Goal: Find contact information: Find contact information

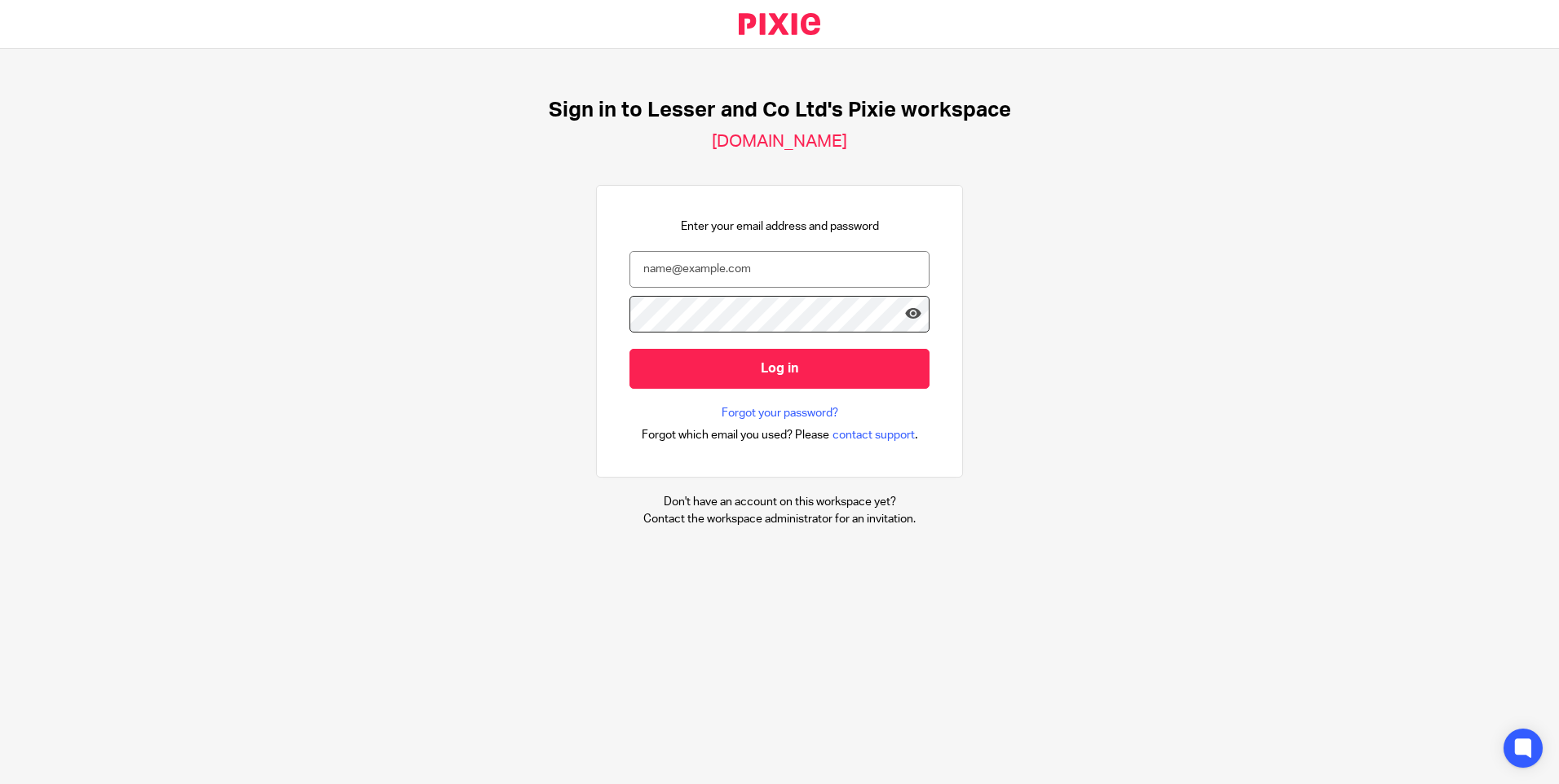
click at [702, 271] on input "email" at bounding box center [779, 270] width 300 height 37
type input "karen@lesserandco.com"
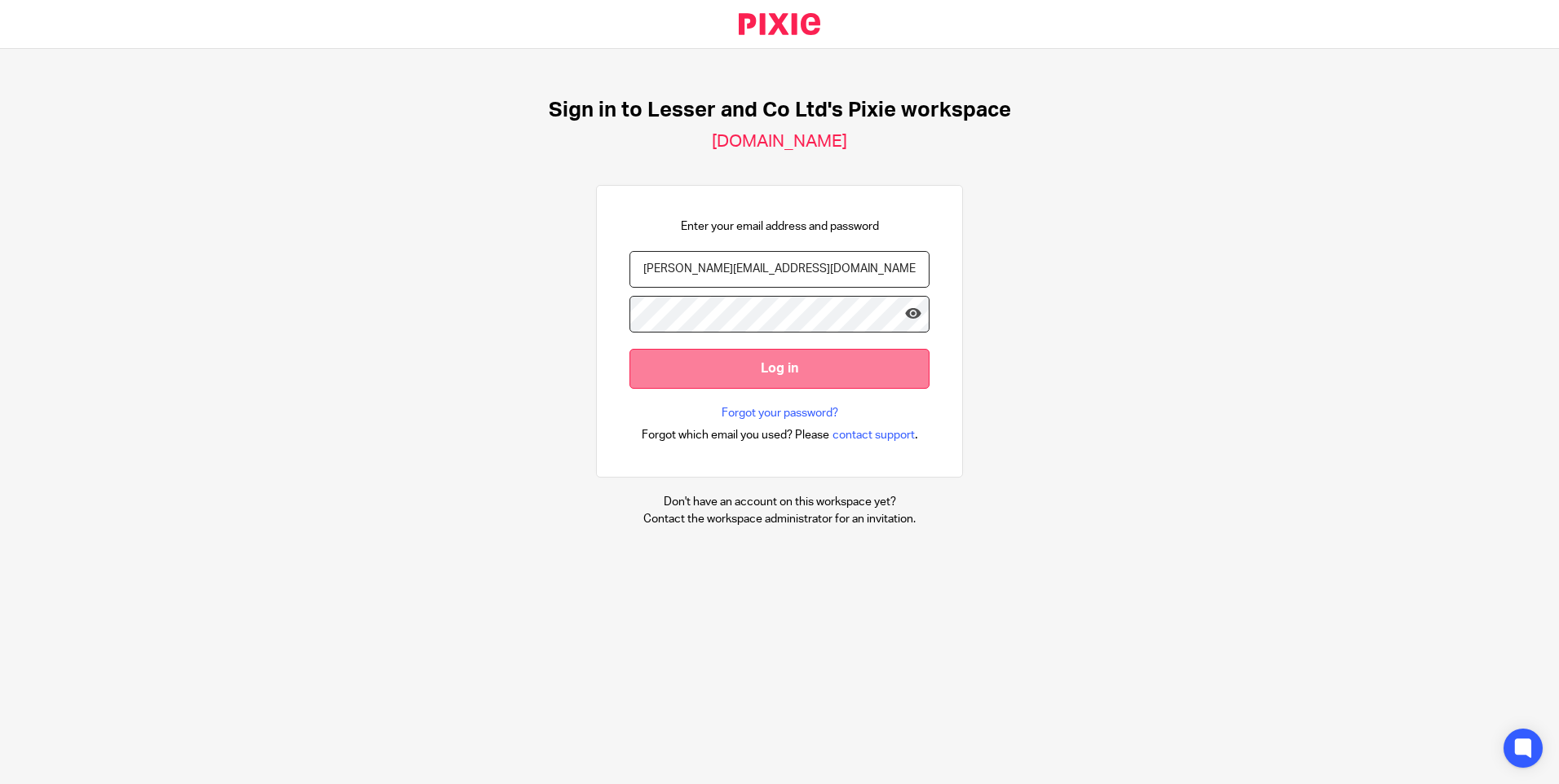
click at [791, 363] on input "Log in" at bounding box center [779, 368] width 300 height 40
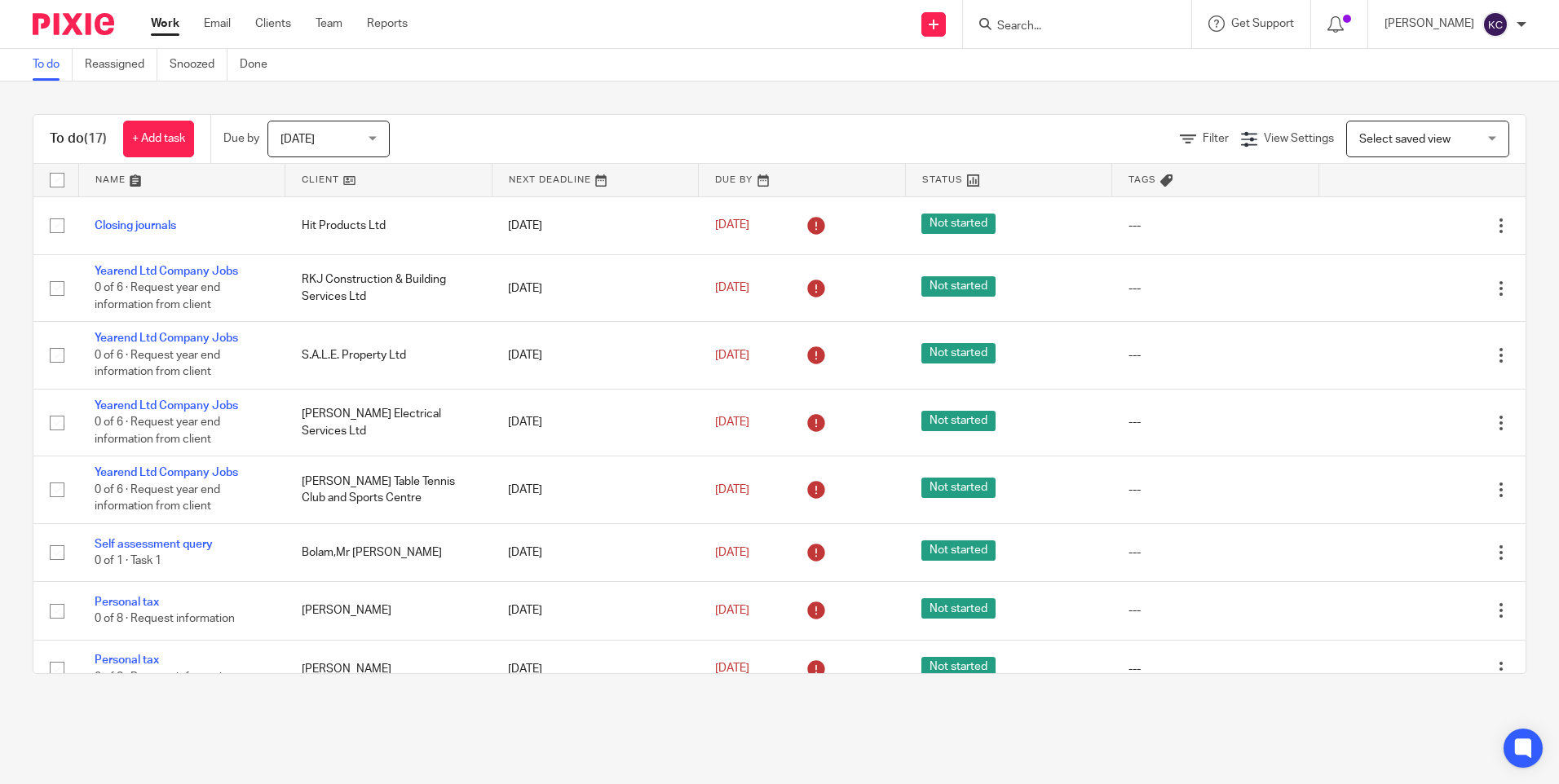
click at [1021, 22] on input "Search" at bounding box center [1068, 26] width 147 height 15
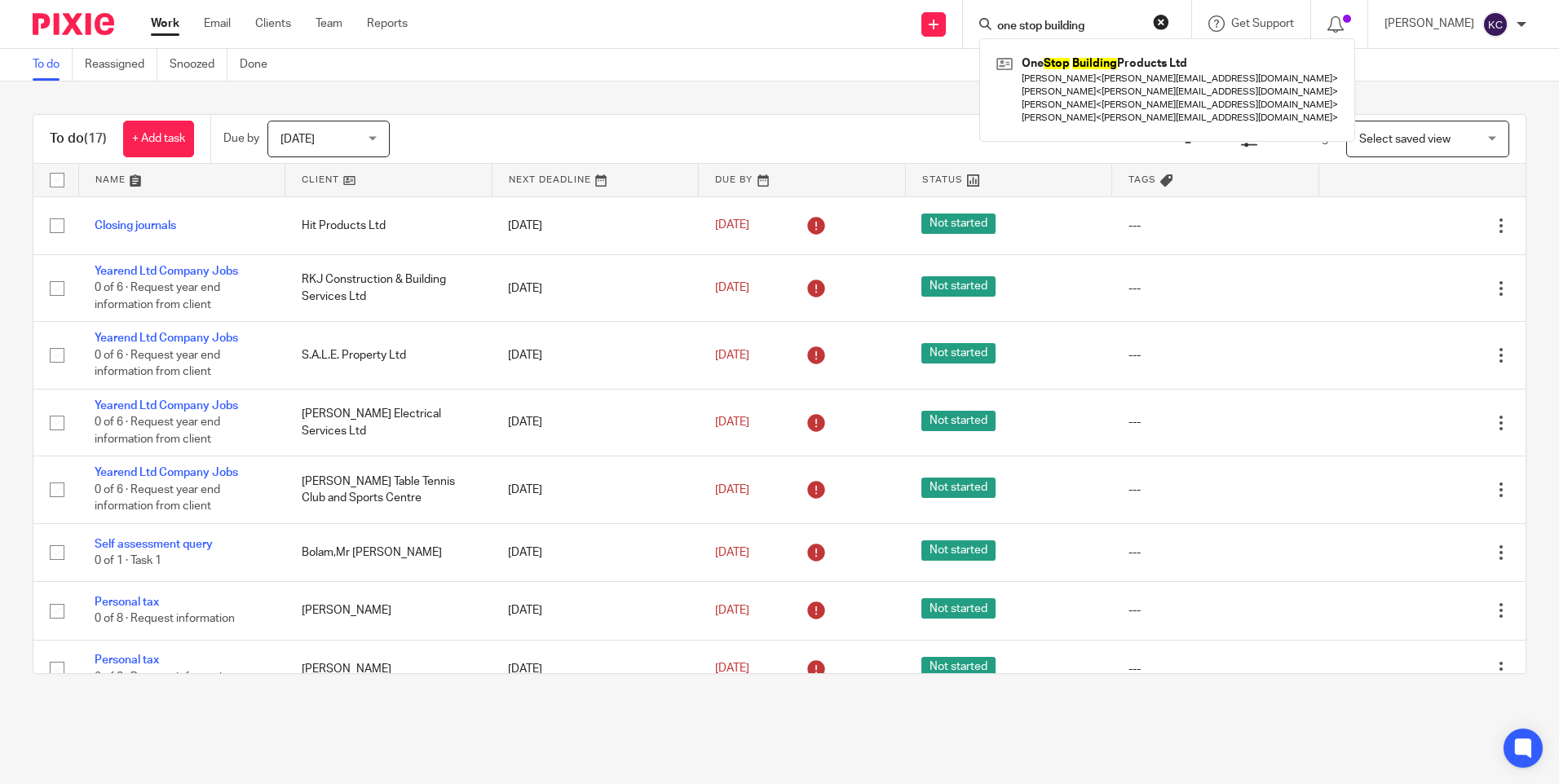
type input "one stop building"
click button "submit" at bounding box center [0, 0] width 0 height 0
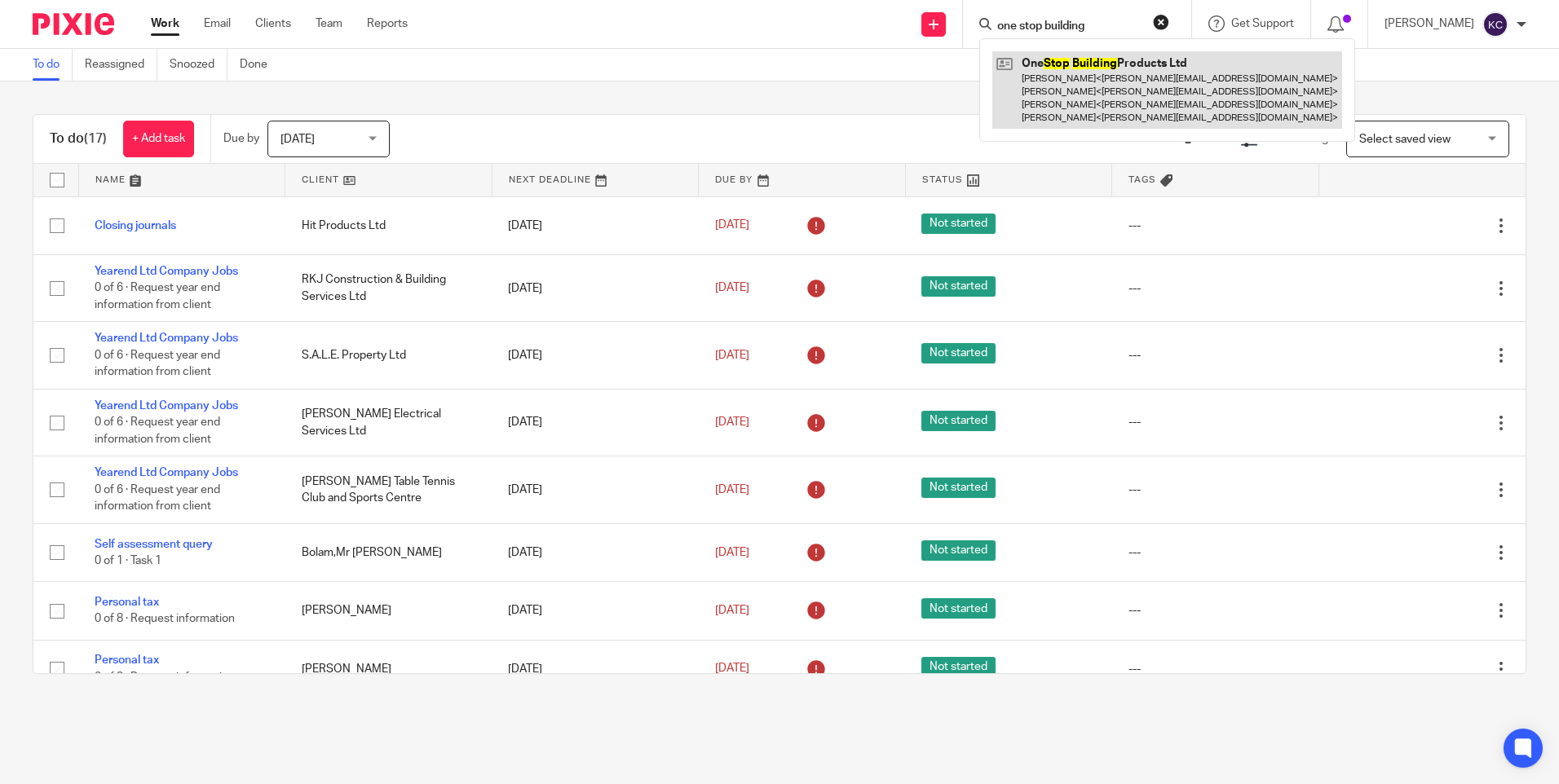
click at [1099, 105] on link at bounding box center [1167, 90] width 349 height 78
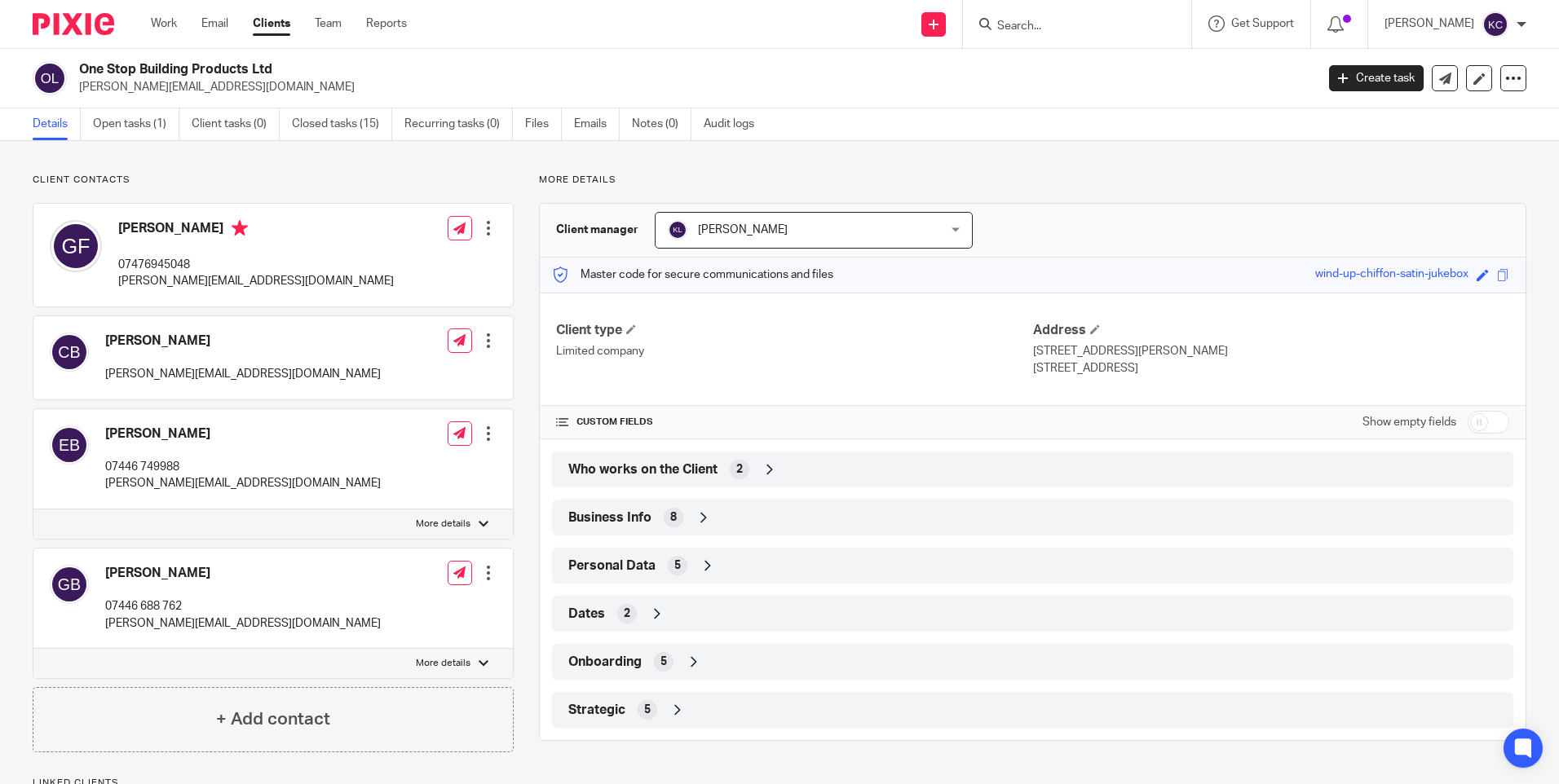
click at [609, 512] on span "Business Info" at bounding box center [610, 518] width 83 height 17
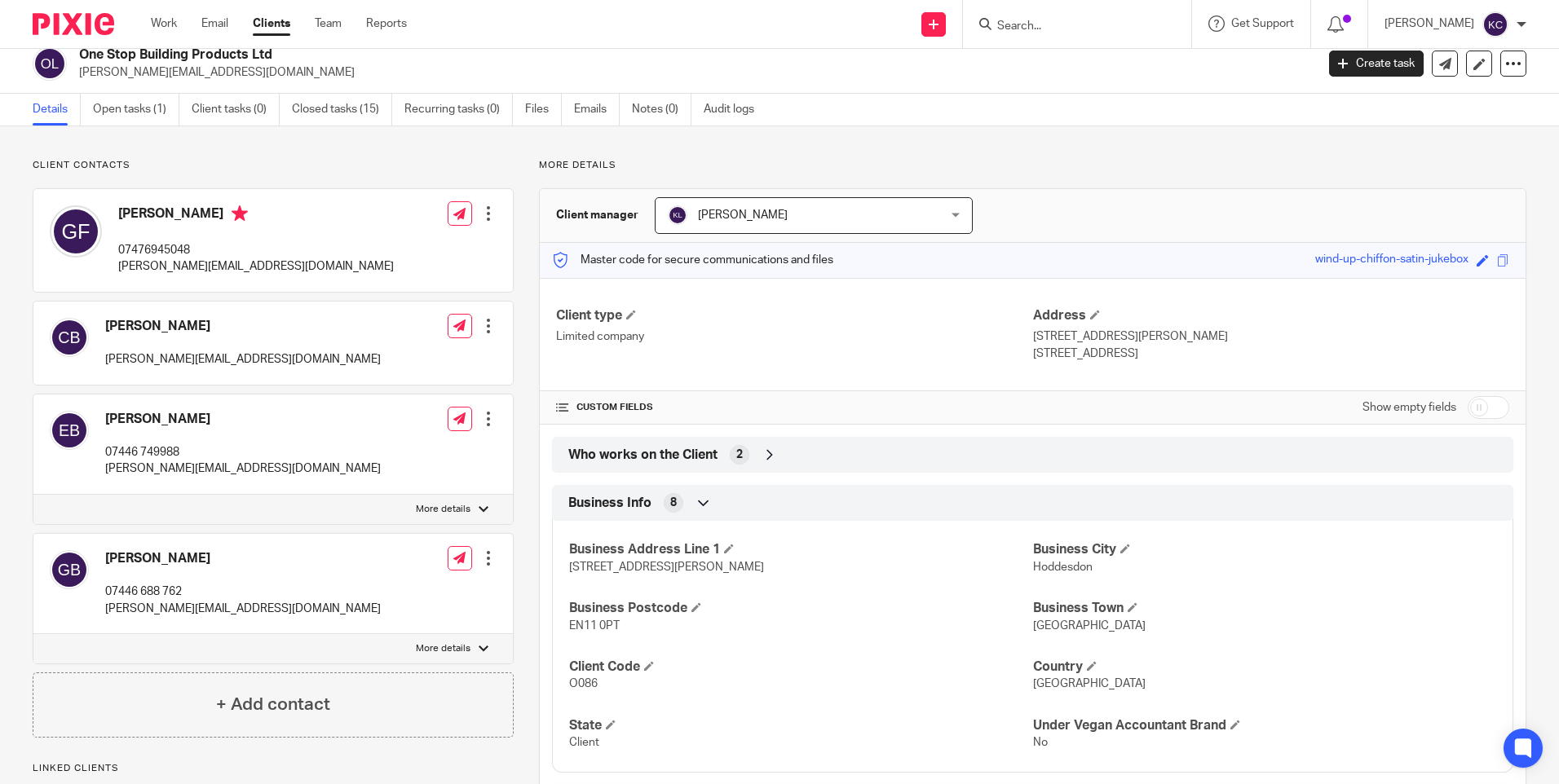
scroll to position [9, 0]
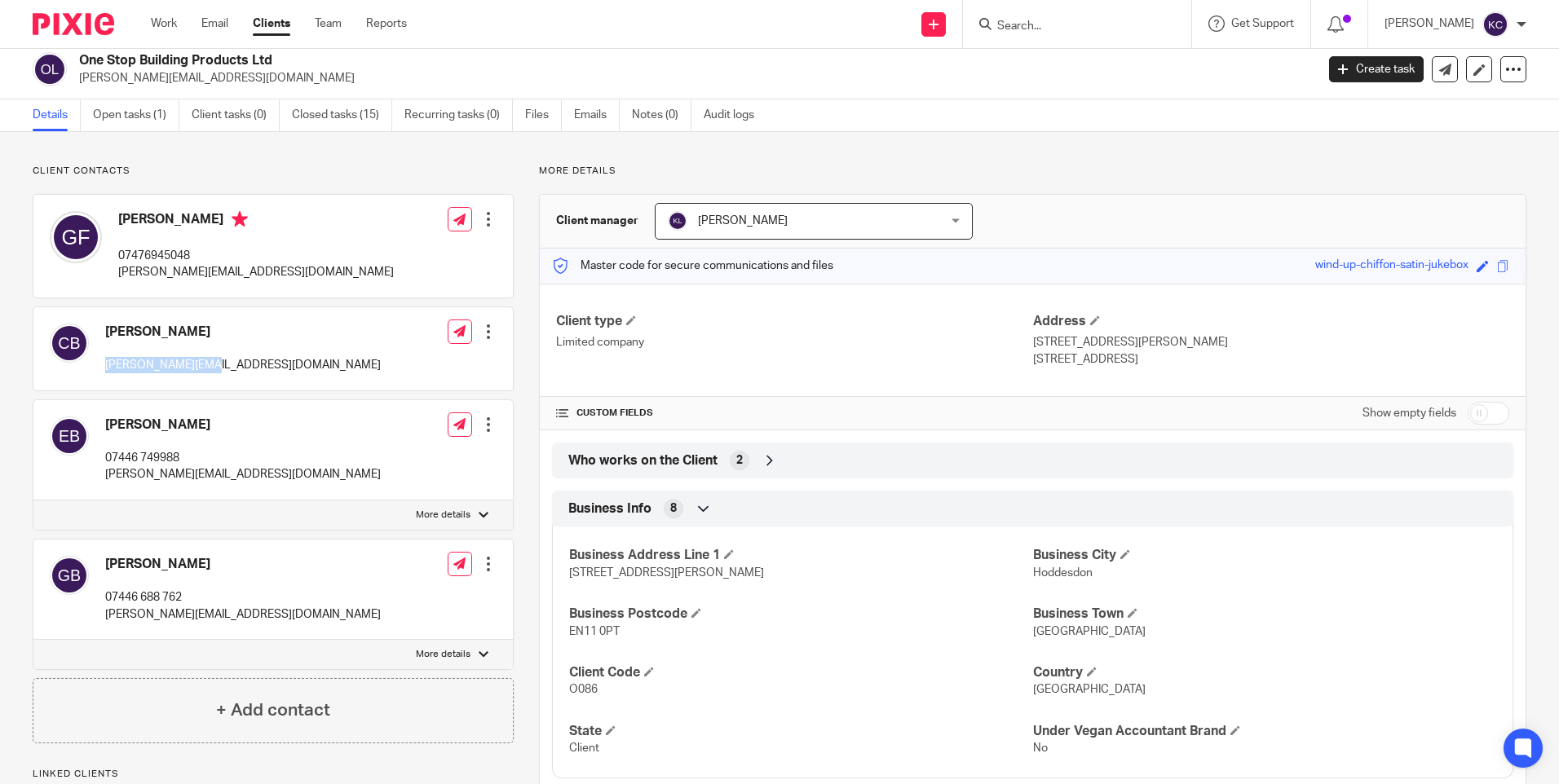
drag, startPoint x: 108, startPoint y: 368, endPoint x: 204, endPoint y: 369, distance: 96.0
click at [204, 369] on p "[PERSON_NAME][EMAIL_ADDRESS][DOMAIN_NAME]" at bounding box center [243, 365] width 276 height 16
drag, startPoint x: 204, startPoint y: 369, endPoint x: 177, endPoint y: 366, distance: 27.2
copy p "[PERSON_NAME][EMAIL_ADDRESS][DOMAIN_NAME]"
